Goal: Task Accomplishment & Management: Complete application form

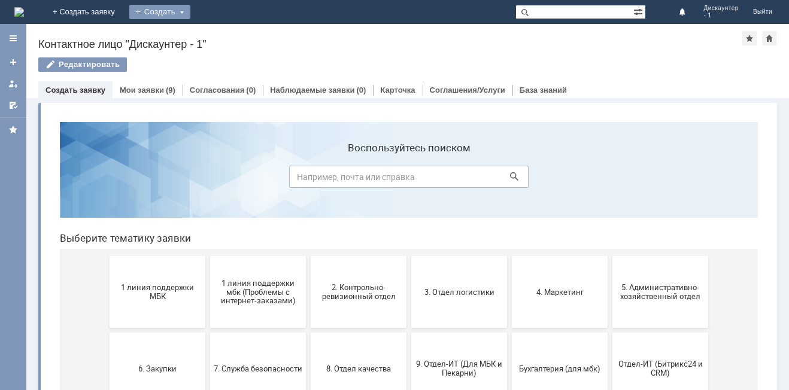
click at [190, 11] on div "Создать" at bounding box center [159, 12] width 61 height 14
click at [223, 36] on link "Заявка" at bounding box center [177, 36] width 91 height 14
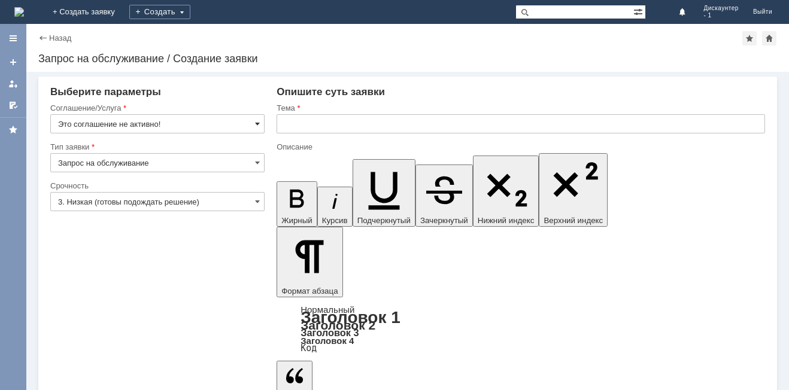
click at [255, 125] on span at bounding box center [257, 124] width 5 height 10
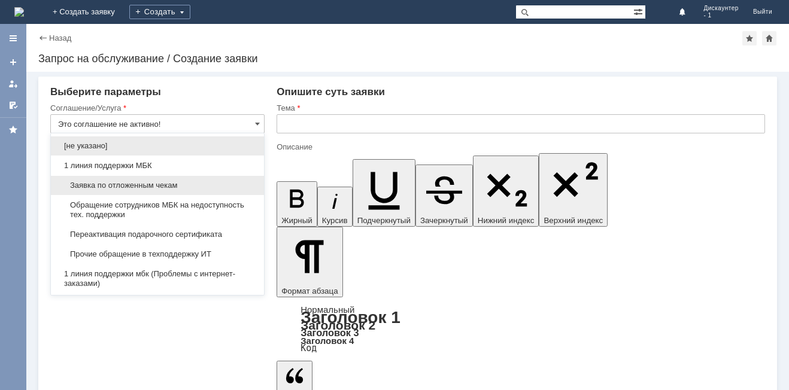
click at [169, 188] on span "Заявка по отложенным чекам" at bounding box center [157, 186] width 199 height 10
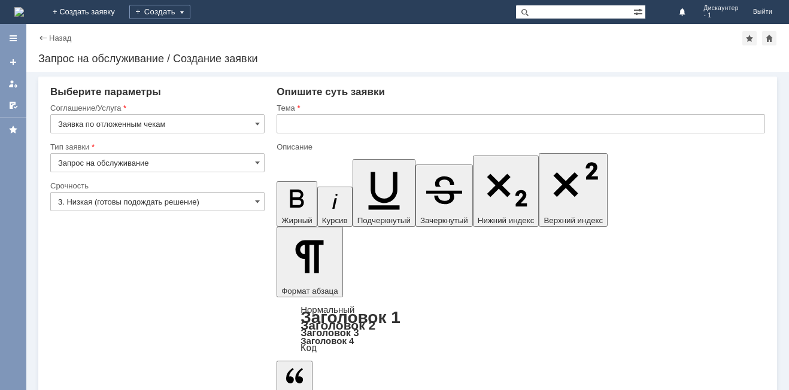
type input "Заявка по отложенным чекам"
click at [257, 203] on span at bounding box center [257, 202] width 5 height 10
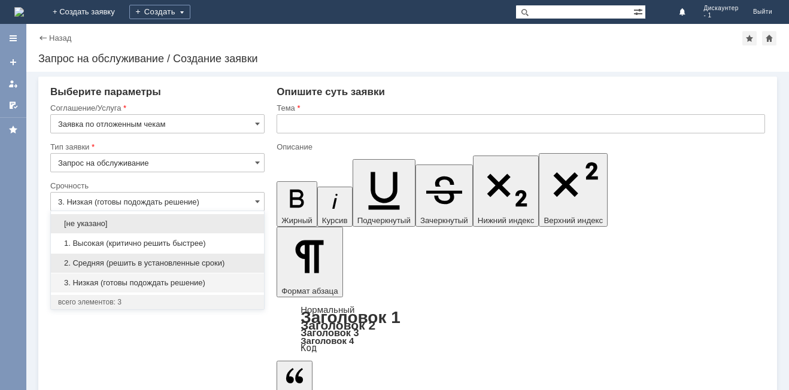
click at [208, 263] on span "2. Средняя (решить в установленные сроки)" at bounding box center [157, 264] width 199 height 10
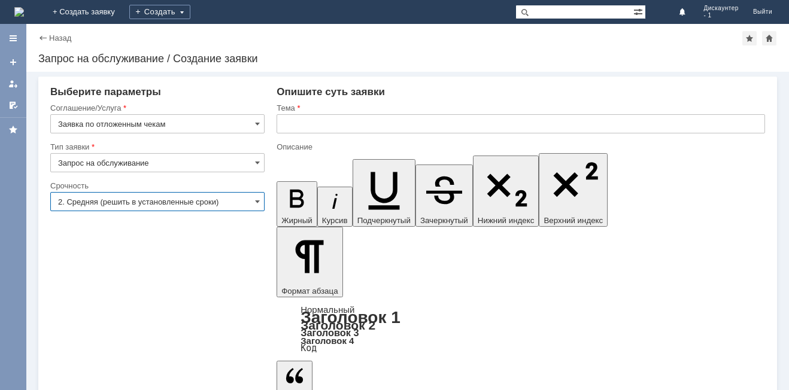
type input "2. Средняя (решить в установленные сроки)"
click at [308, 125] on input "text" at bounding box center [521, 123] width 488 height 19
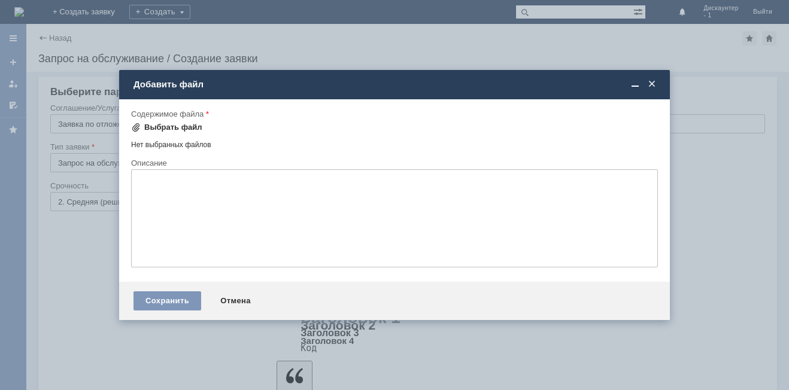
click at [172, 126] on div "Выбрать файл" at bounding box center [173, 128] width 58 height 10
